Goal: Transaction & Acquisition: Purchase product/service

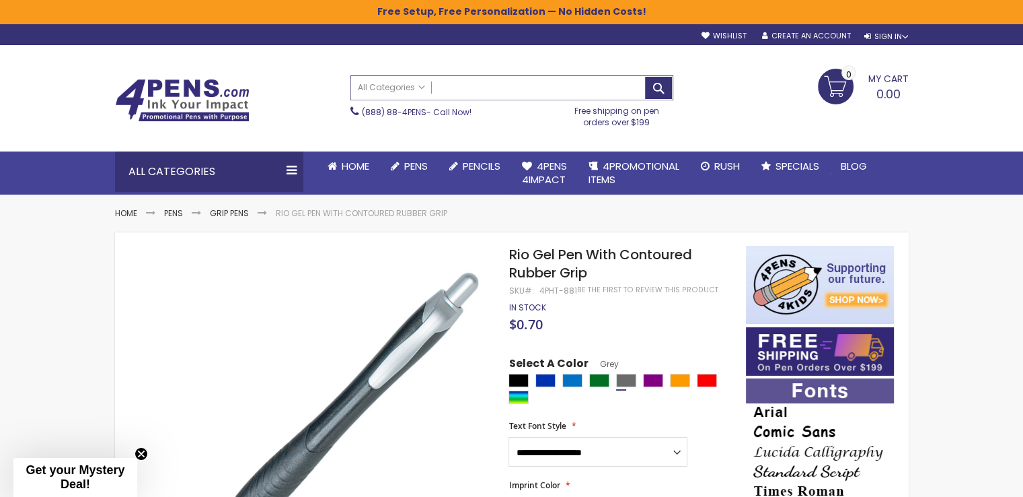
click at [514, 92] on input "Search" at bounding box center [512, 88] width 322 height 24
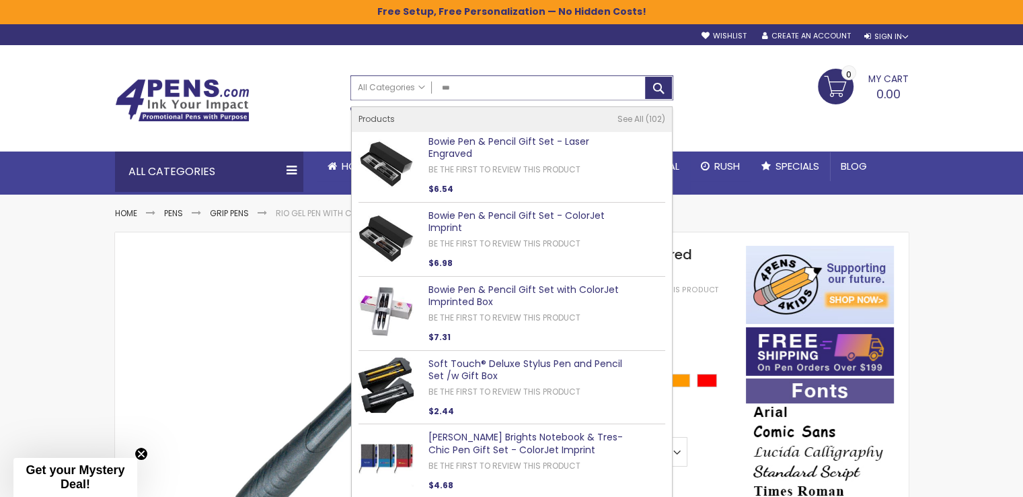
type input "***"
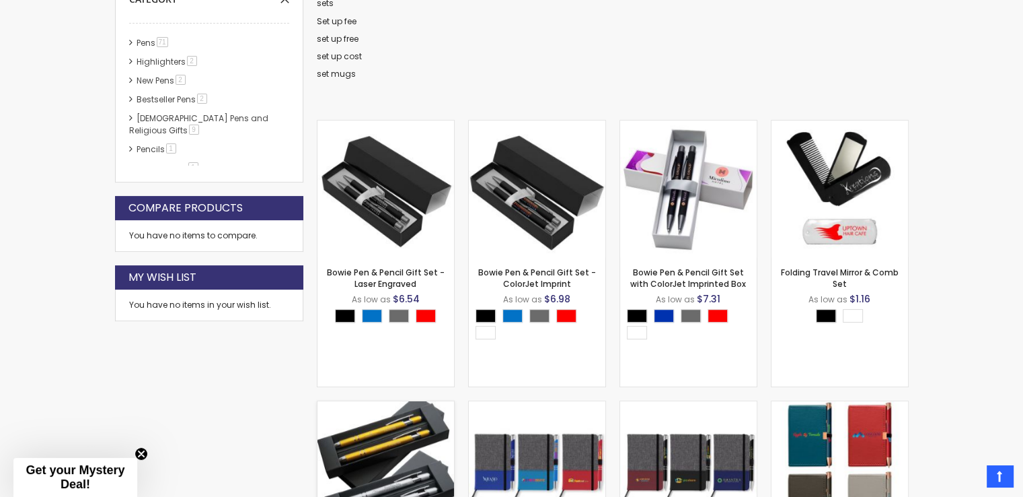
scroll to position [360, 0]
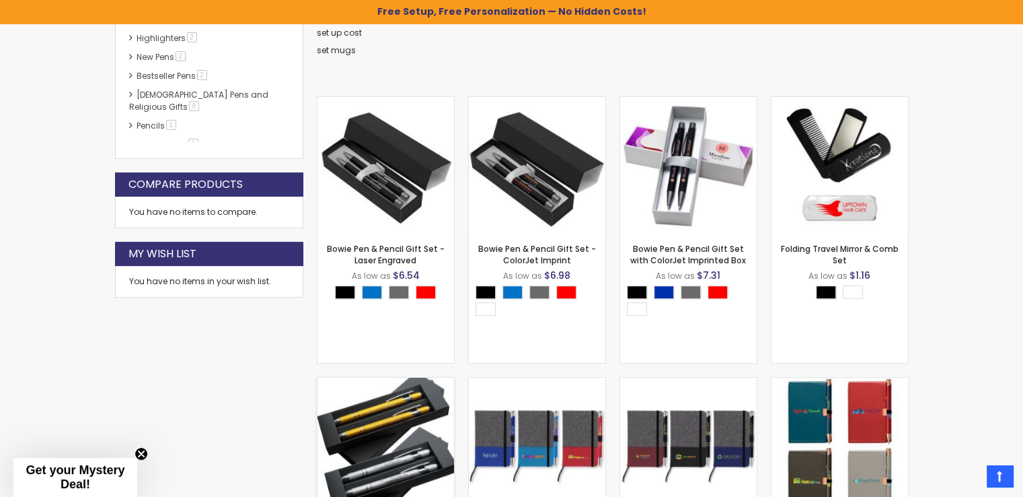
drag, startPoint x: 382, startPoint y: 424, endPoint x: 392, endPoint y: 420, distance: 10.6
click at [383, 425] on img at bounding box center [386, 445] width 137 height 137
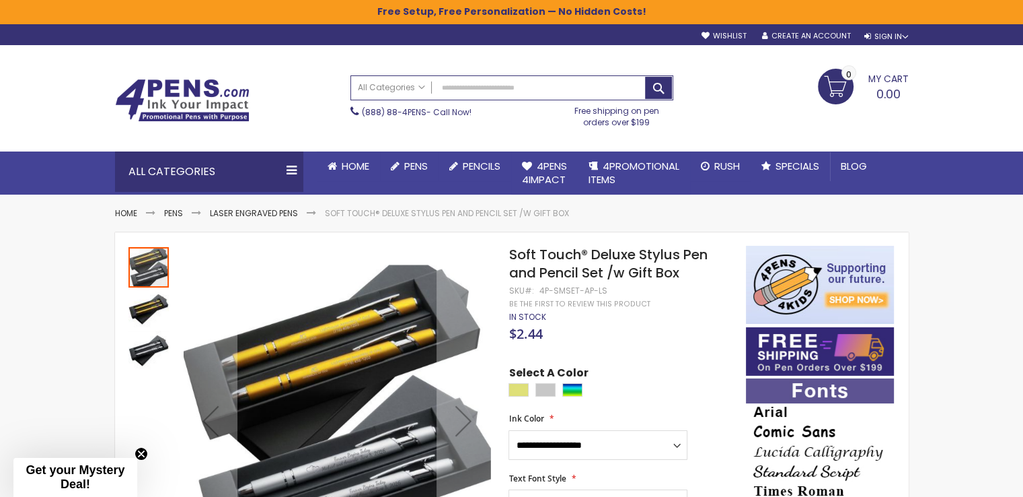
click at [131, 309] on img "Soft Touch® Deluxe Stylus Pen and Pencil Set /w Gift Box" at bounding box center [149, 309] width 40 height 40
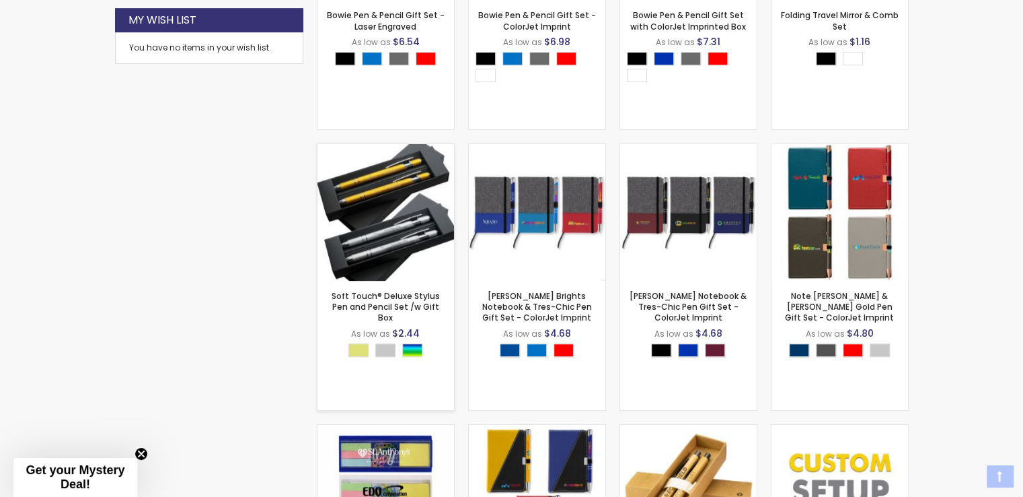
scroll to position [653, 0]
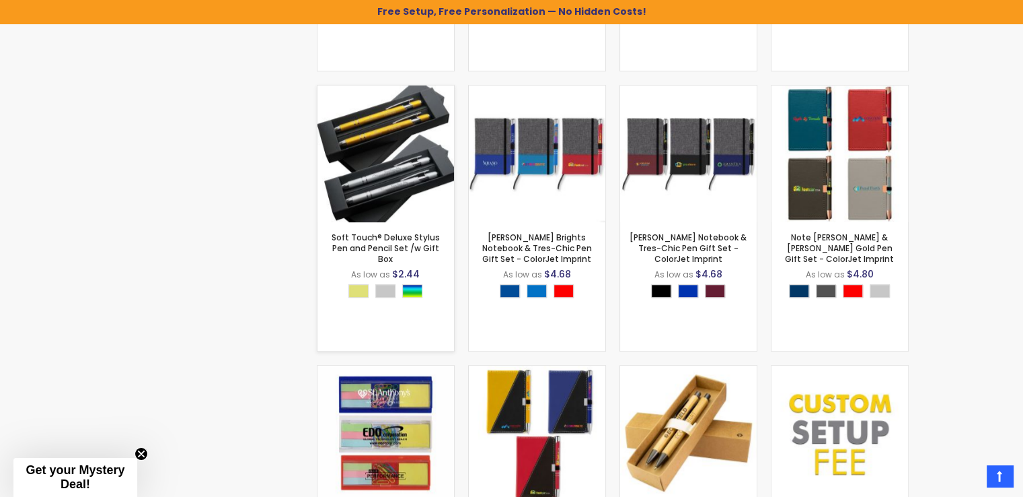
click at [371, 122] on img at bounding box center [386, 153] width 137 height 137
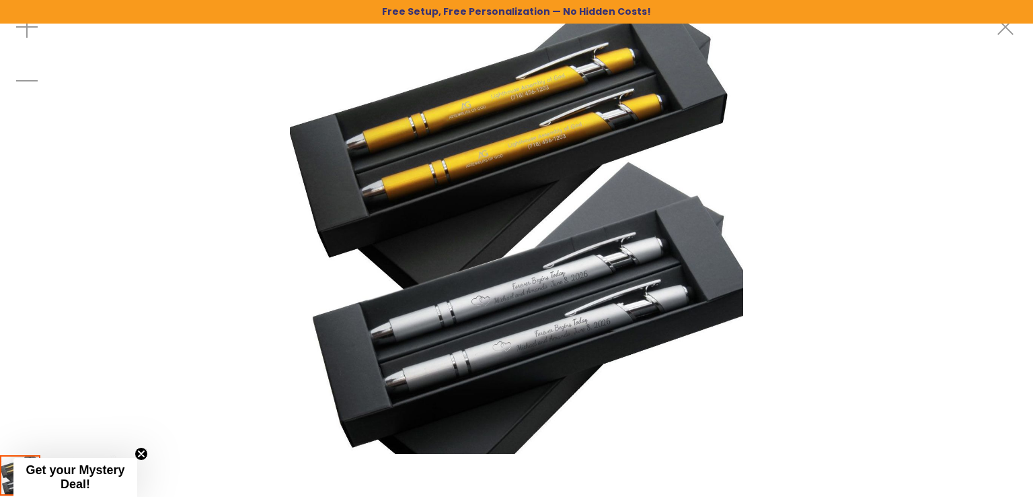
click at [558, 291] on img at bounding box center [516, 226] width 453 height 453
click at [558, 287] on img at bounding box center [516, 226] width 453 height 453
